Goal: Navigation & Orientation: Find specific page/section

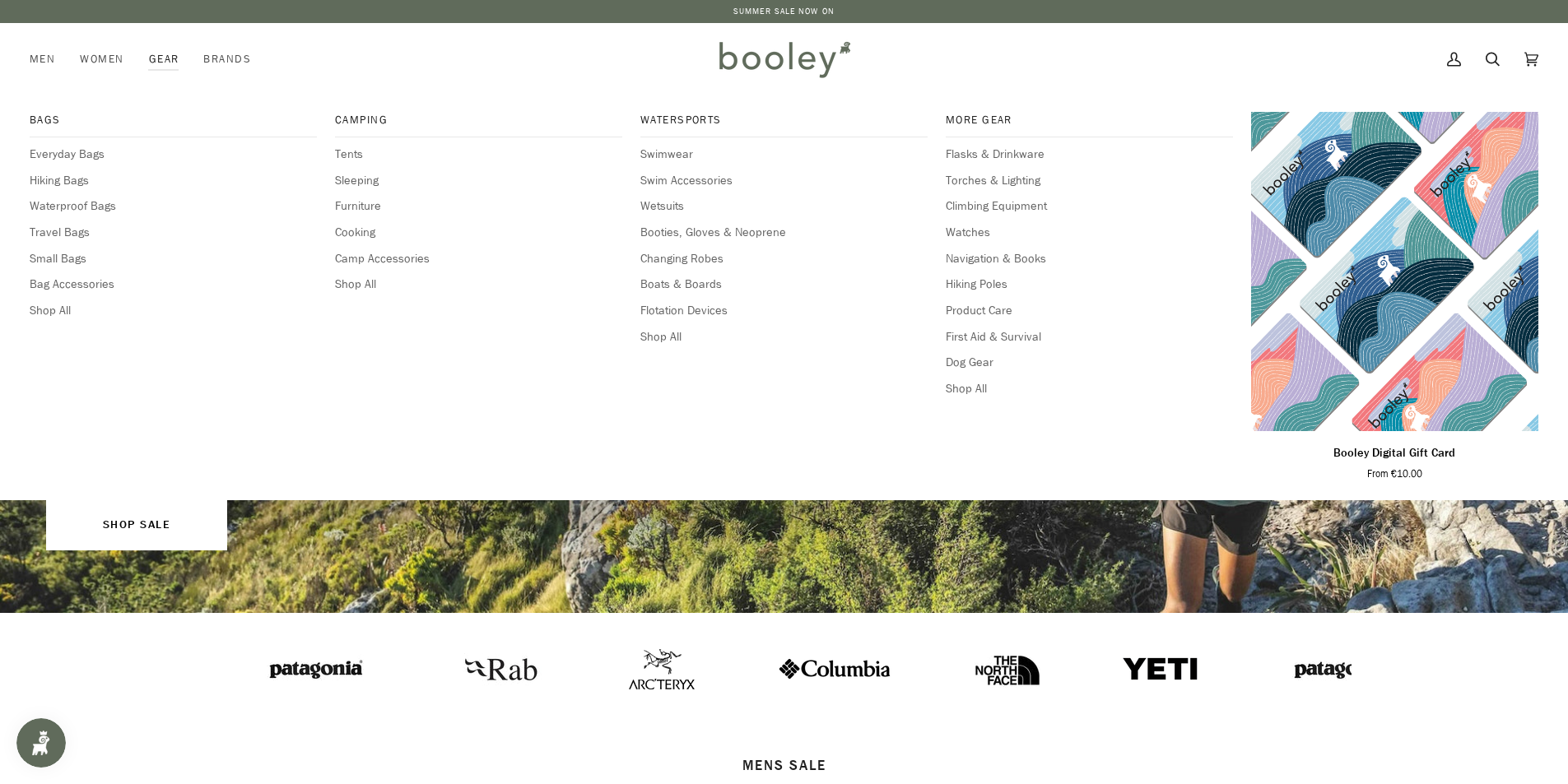
click at [1006, 216] on div "More Gear Flasks & Drinkware Torches & Lighting Climbing Equipment Watches Navi…" at bounding box center [1088, 297] width 287 height 372
click at [1005, 206] on span "Climbing Equipment" at bounding box center [1088, 205] width 287 height 18
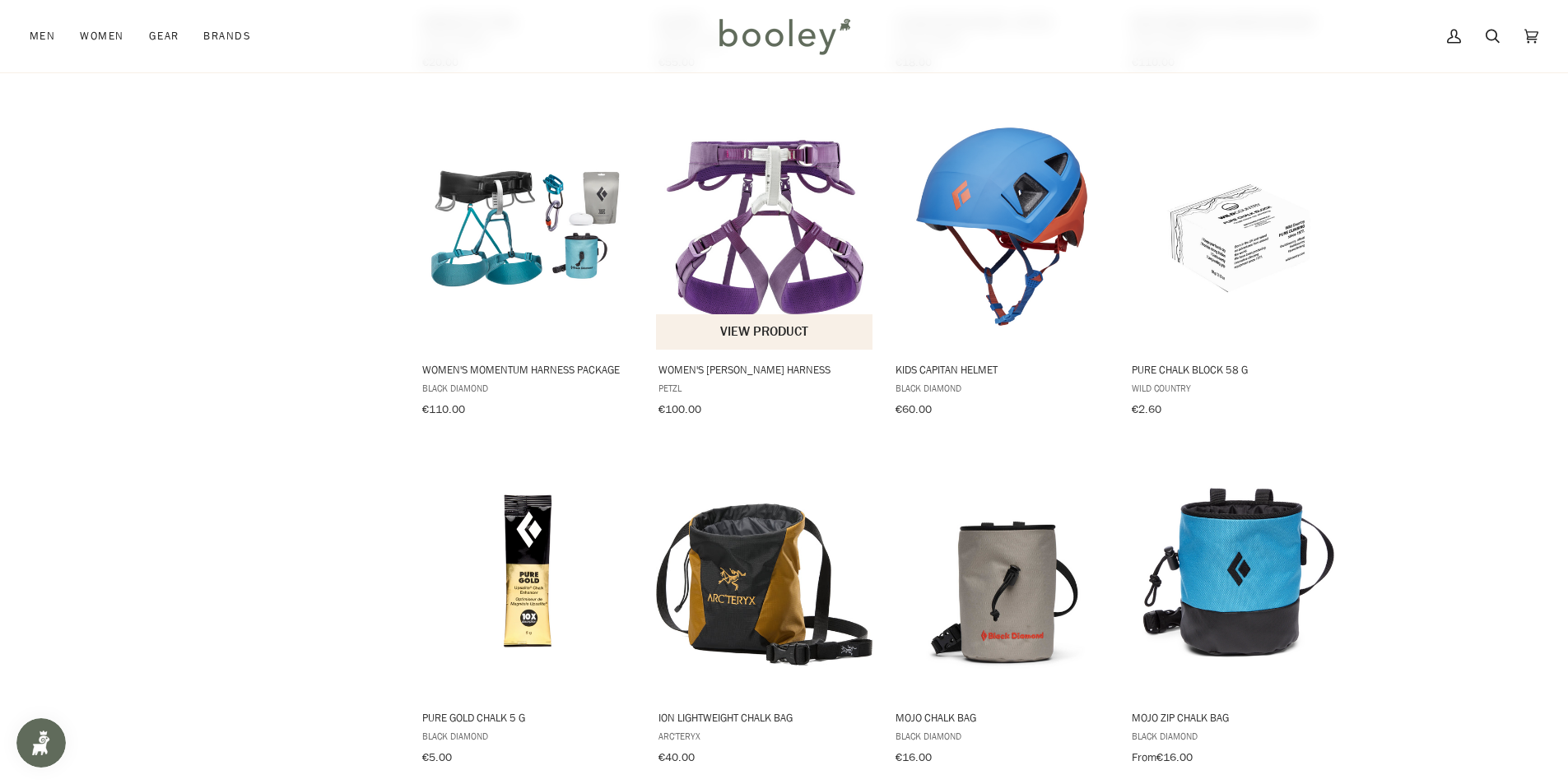
scroll to position [1645, 0]
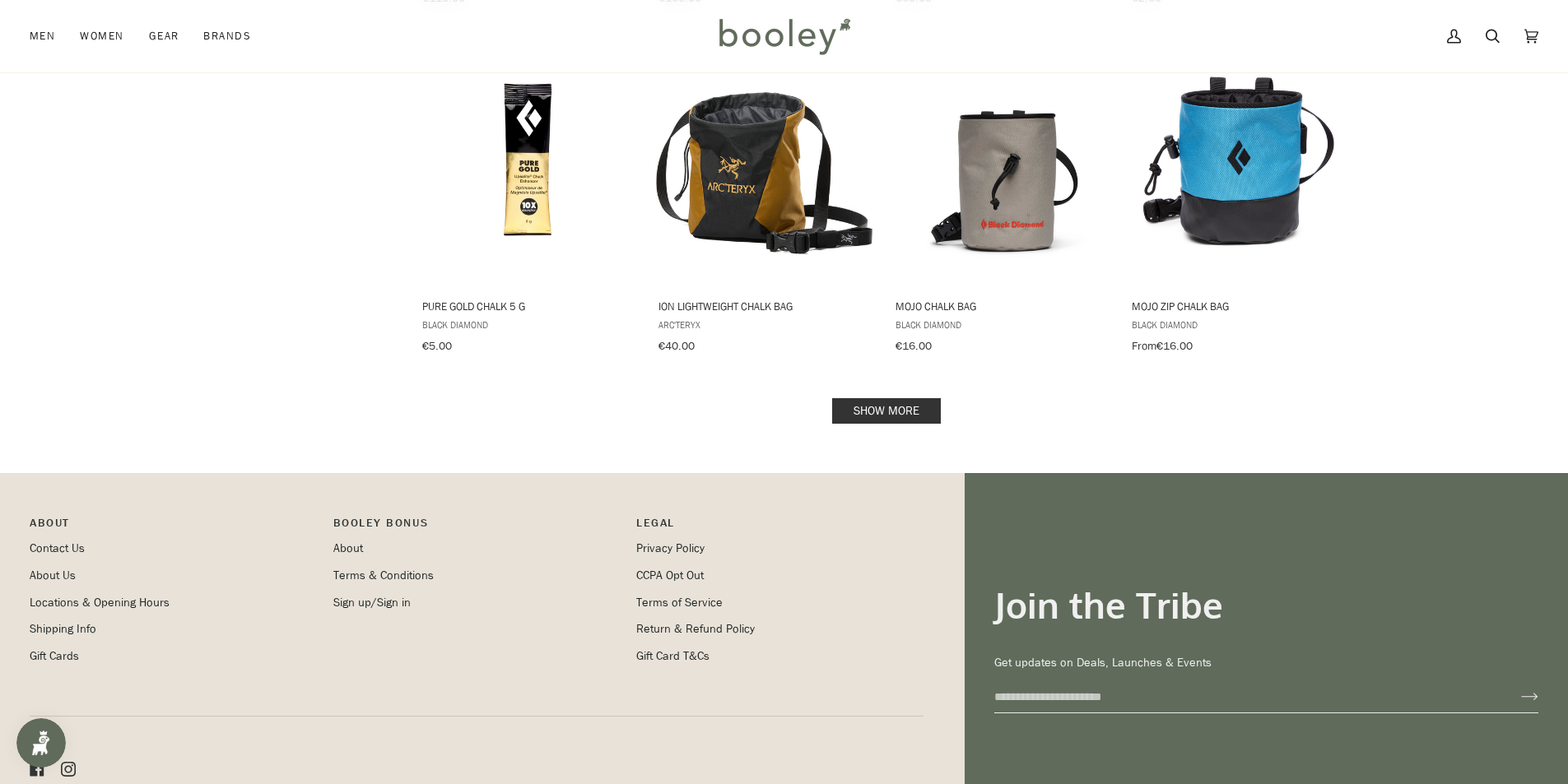
click at [908, 399] on link "Show more" at bounding box center [886, 411] width 109 height 25
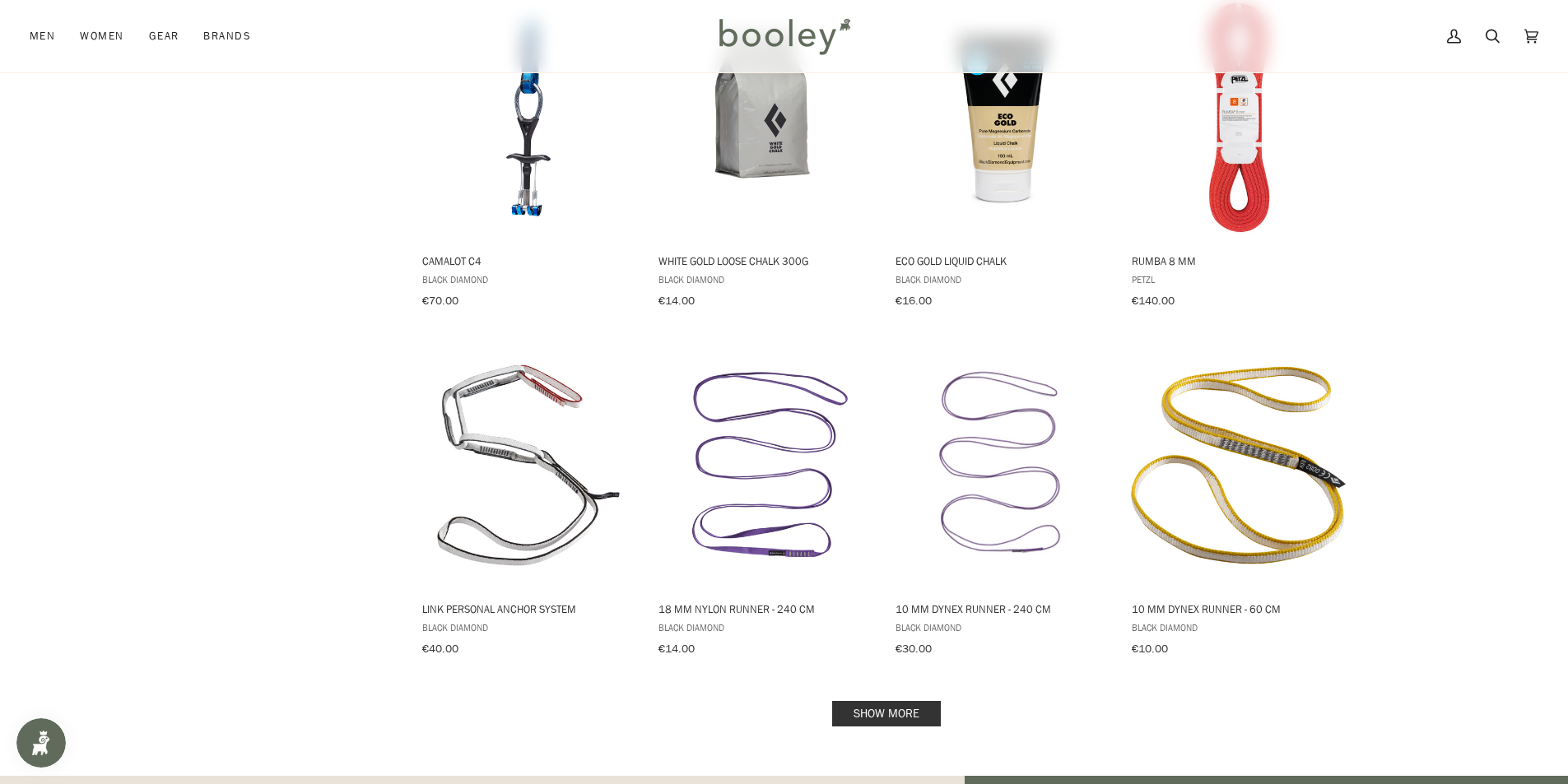
scroll to position [3153, 0]
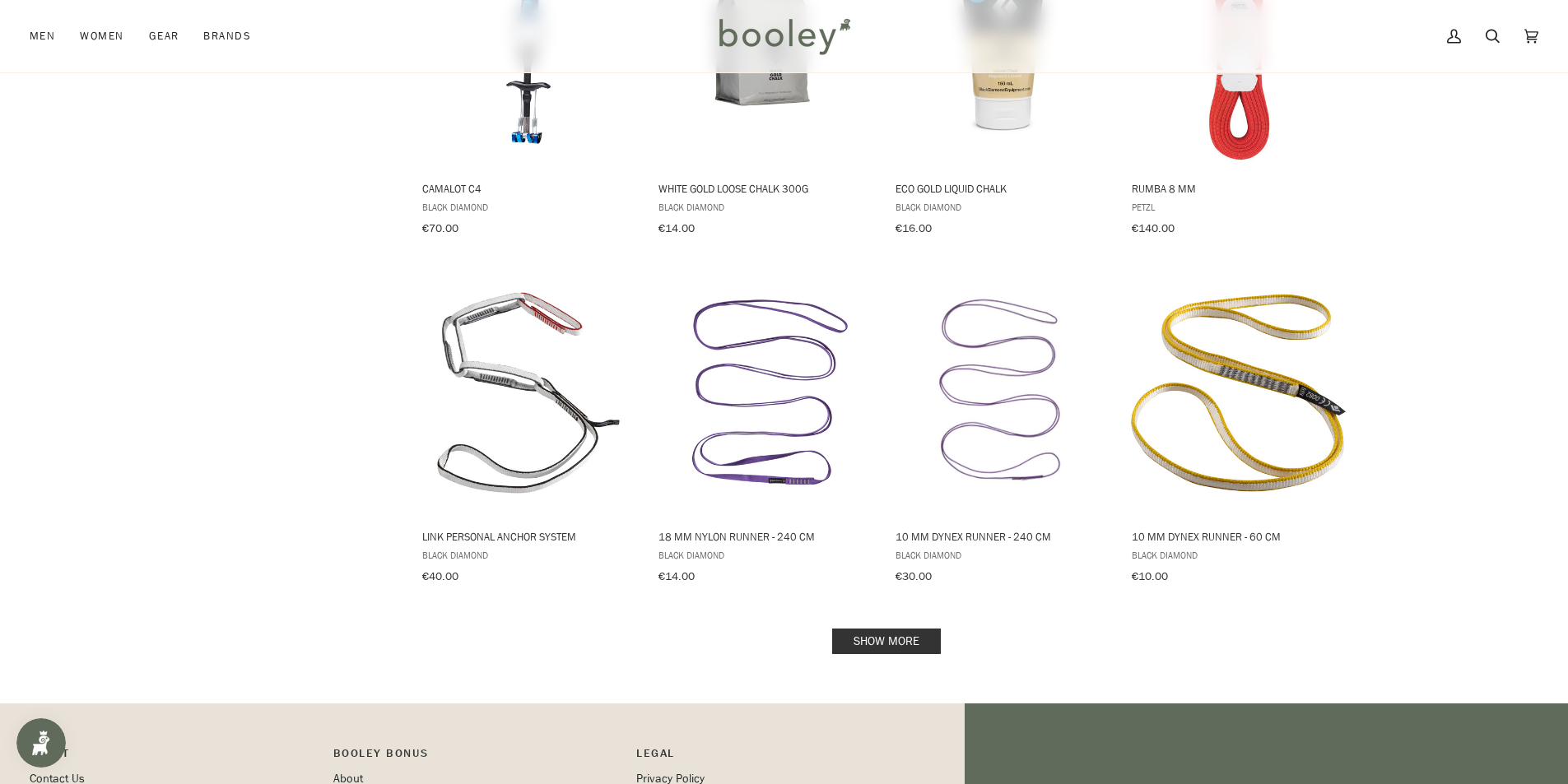
click at [917, 628] on link "Show more" at bounding box center [886, 640] width 109 height 25
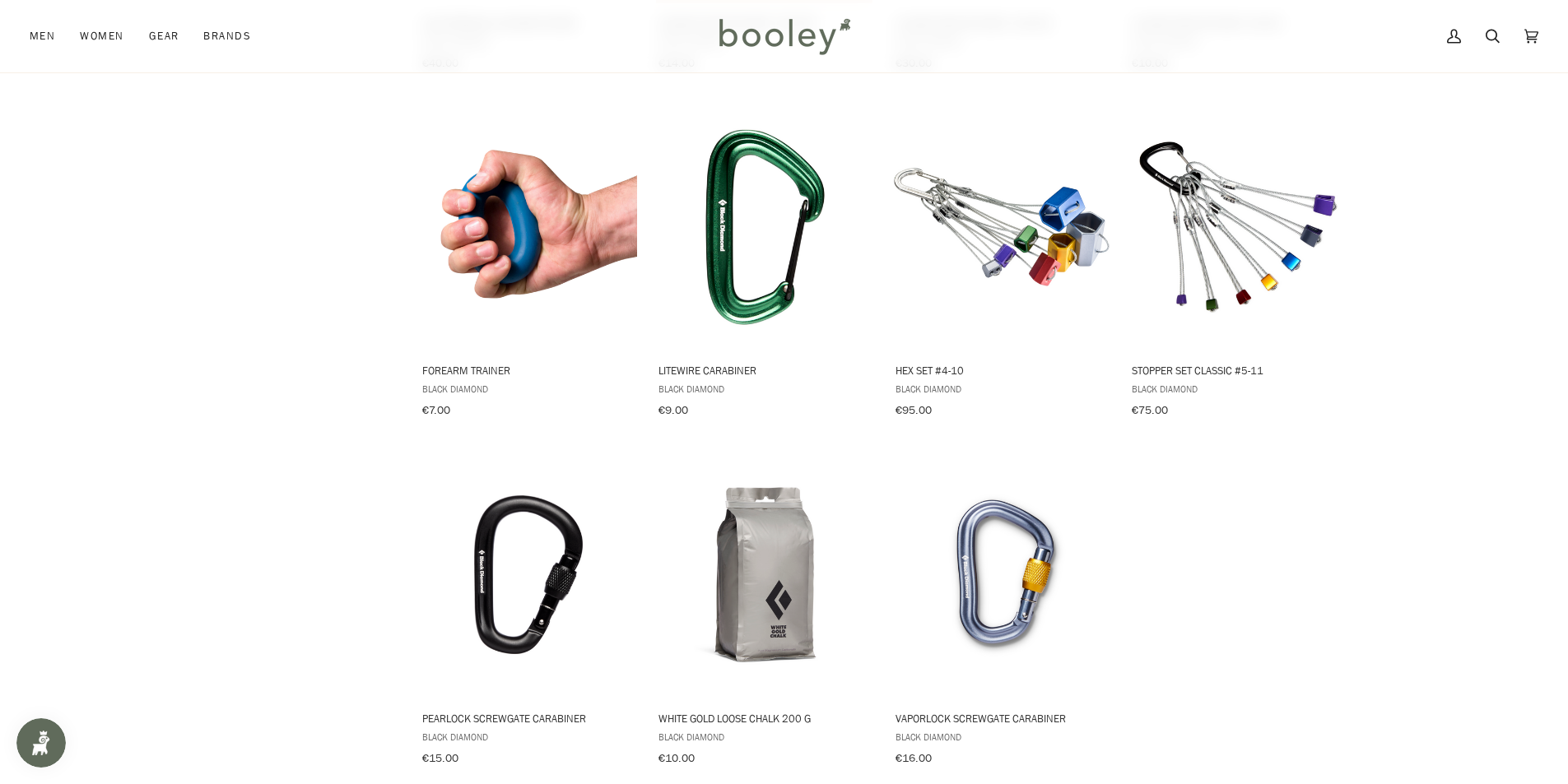
scroll to position [3290, 0]
